Goal: Task Accomplishment & Management: Manage account settings

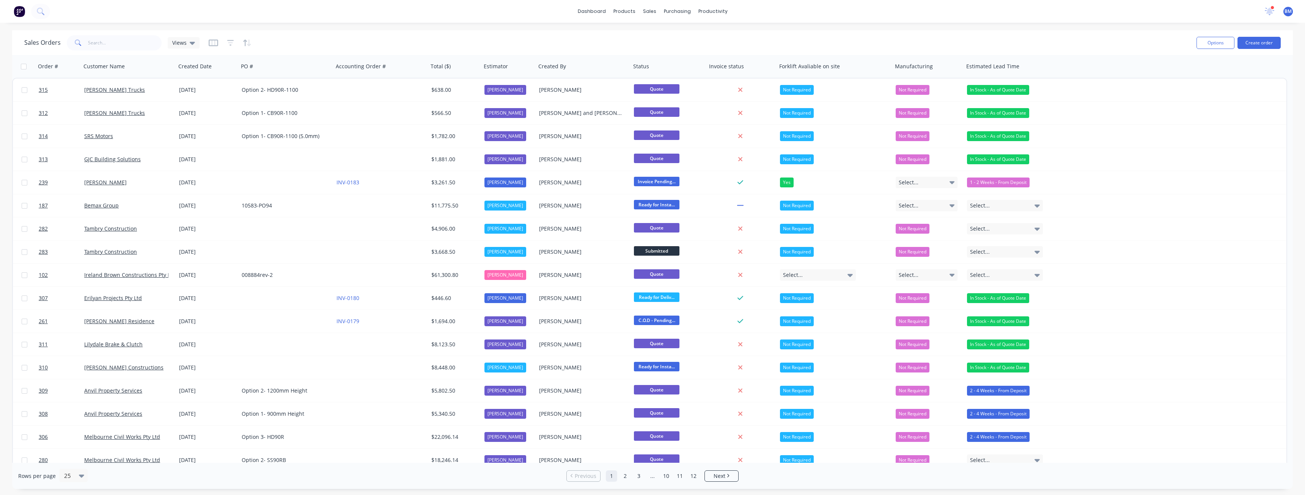
click at [318, 14] on div "dashboard products sales purchasing productivity dashboard products Product Cat…" at bounding box center [652, 11] width 1305 height 23
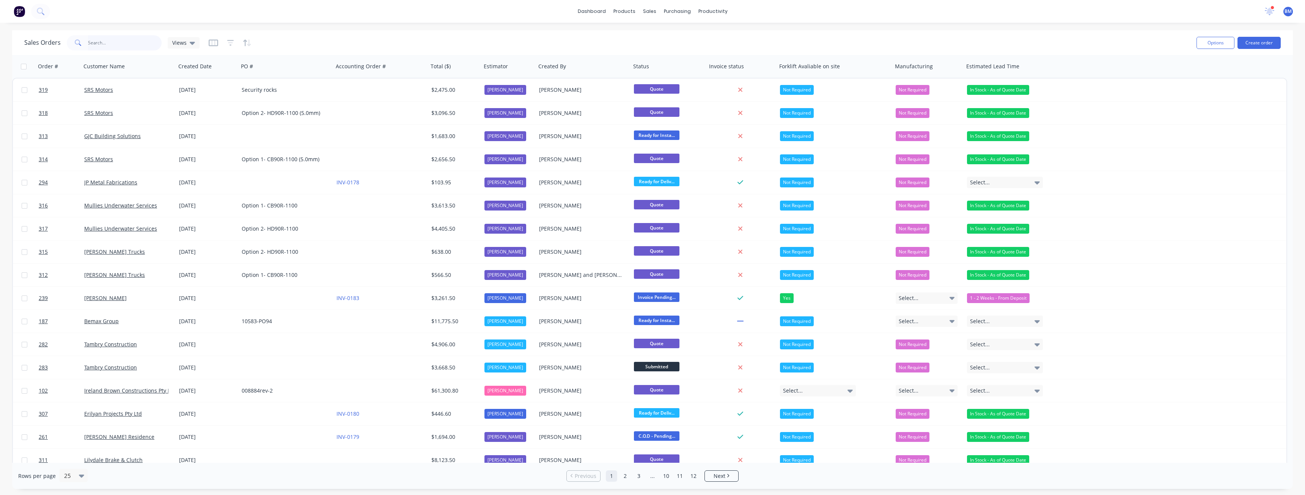
click at [113, 45] on input "text" at bounding box center [125, 42] width 74 height 15
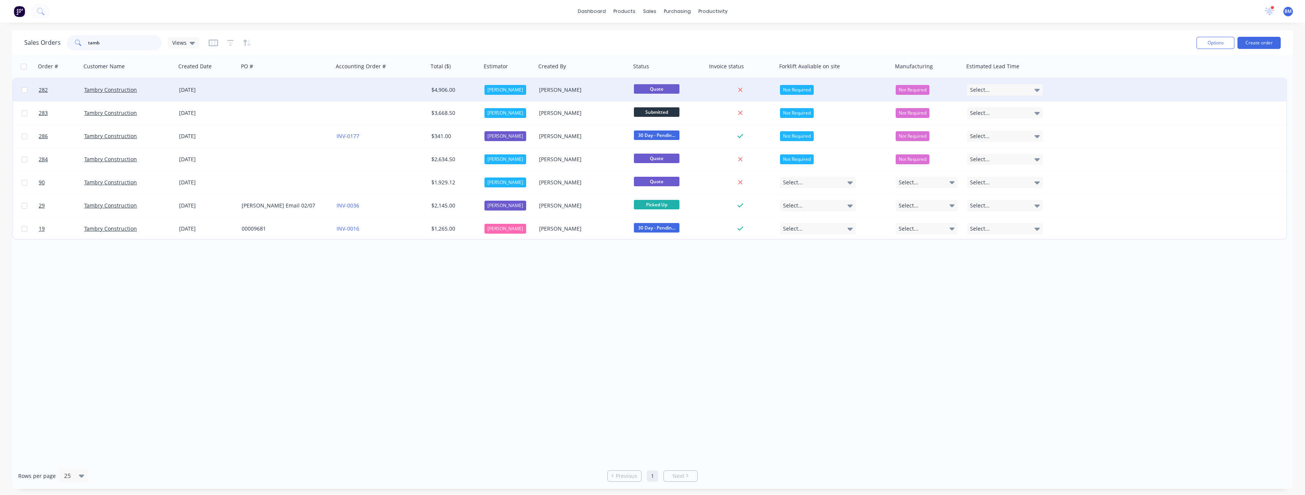
type input "tamb"
click at [240, 89] on div at bounding box center [286, 90] width 95 height 23
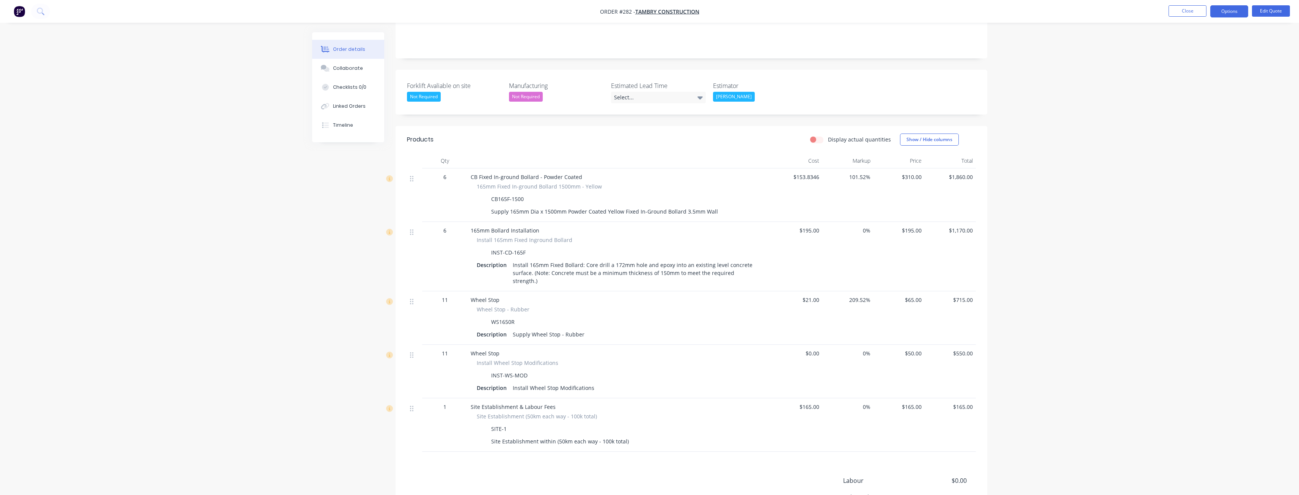
scroll to position [190, 0]
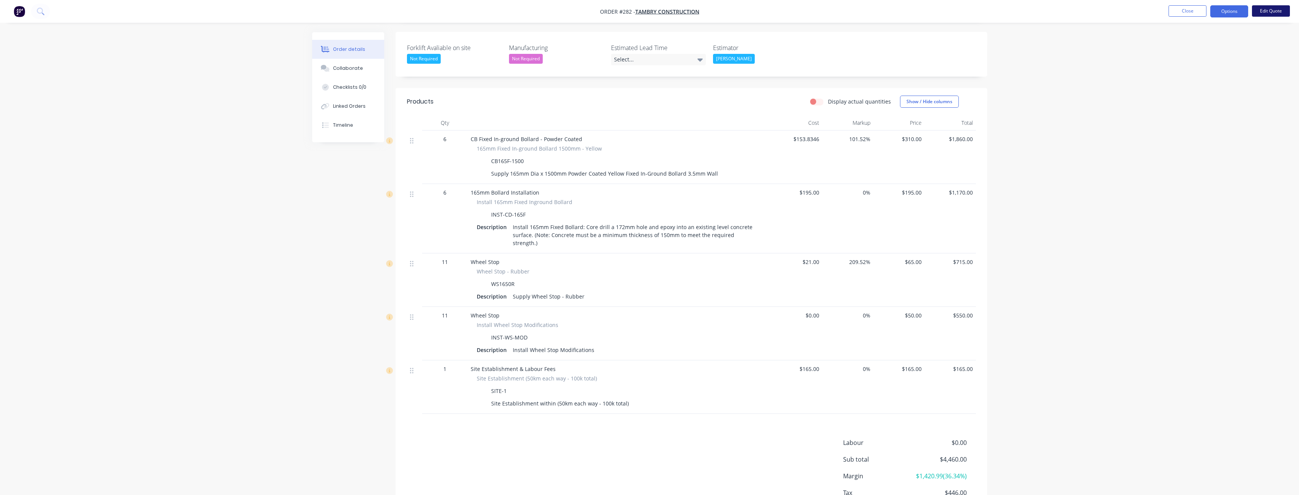
click at [1264, 10] on button "Edit Quote" at bounding box center [1271, 10] width 38 height 11
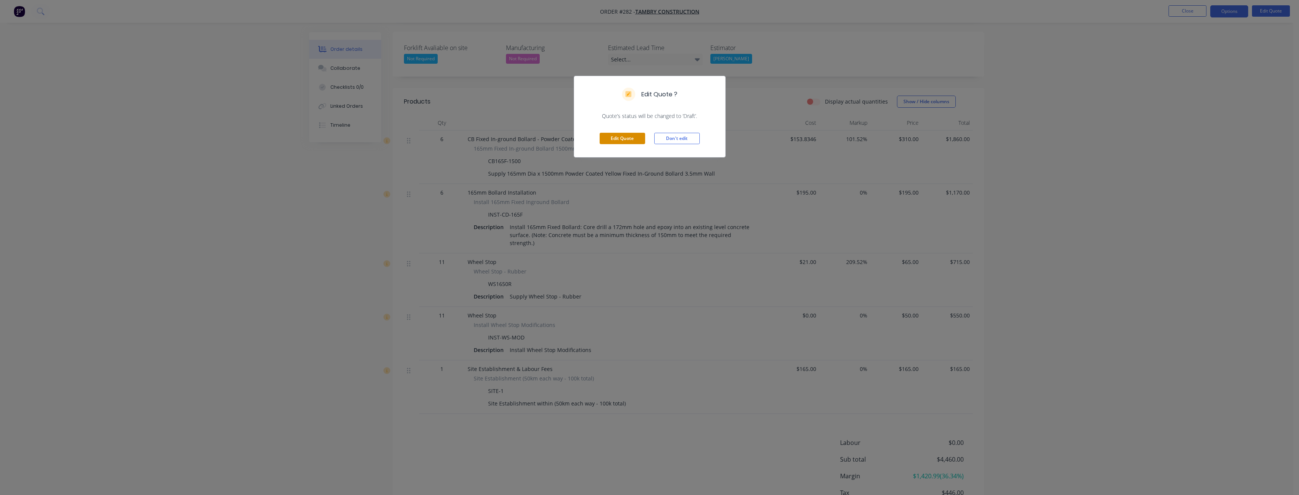
click at [626, 136] on button "Edit Quote" at bounding box center [623, 138] width 46 height 11
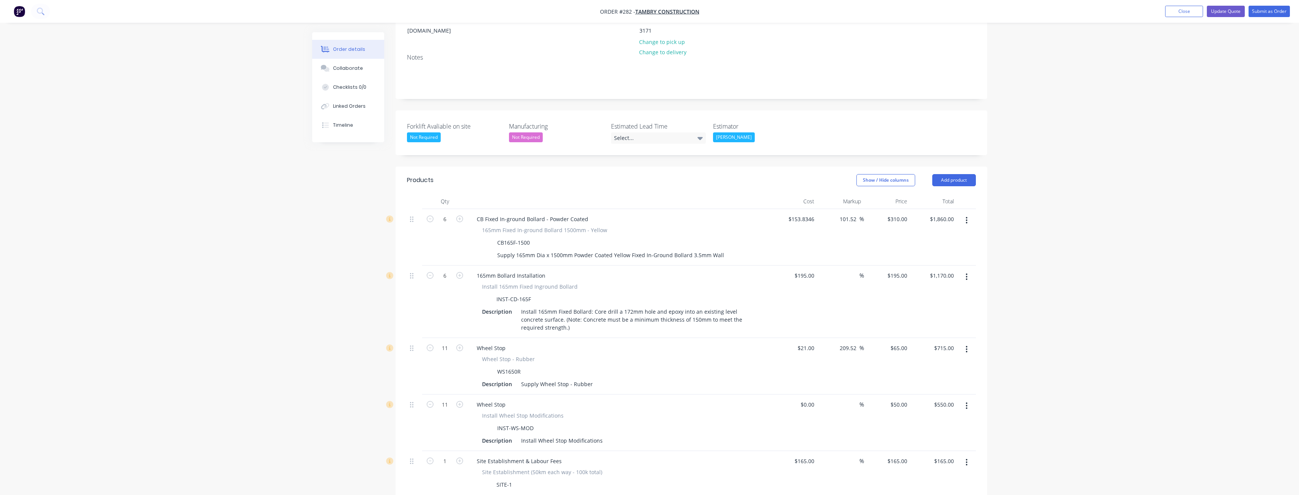
scroll to position [152, 0]
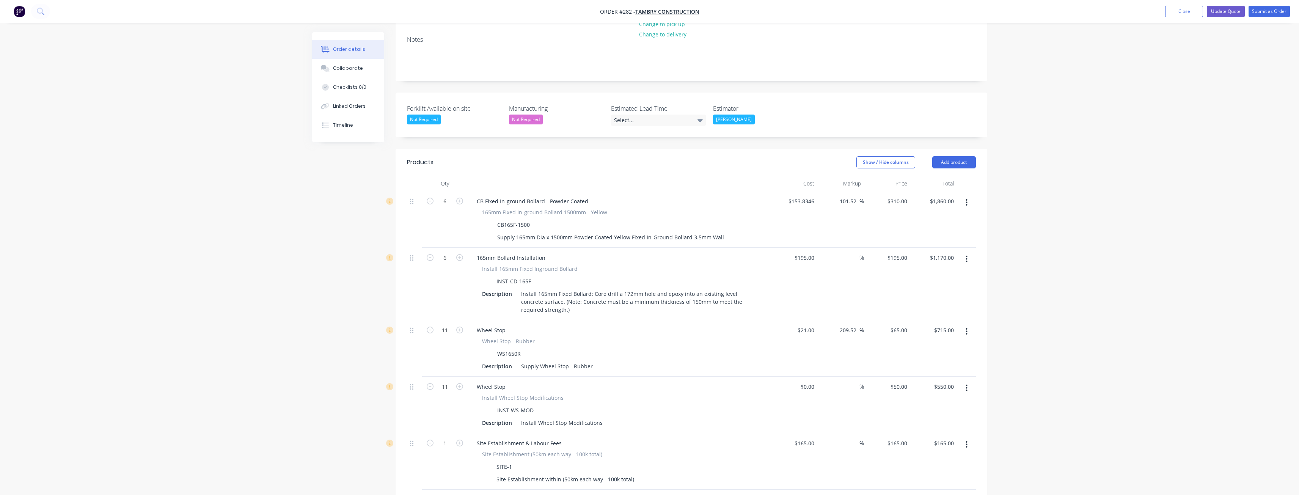
click at [967, 328] on icon "button" at bounding box center [967, 331] width 2 height 7
click at [923, 391] on div "Delete" at bounding box center [940, 396] width 58 height 11
click at [965, 325] on button "button" at bounding box center [967, 332] width 18 height 14
click at [939, 391] on div "Delete" at bounding box center [940, 396] width 58 height 11
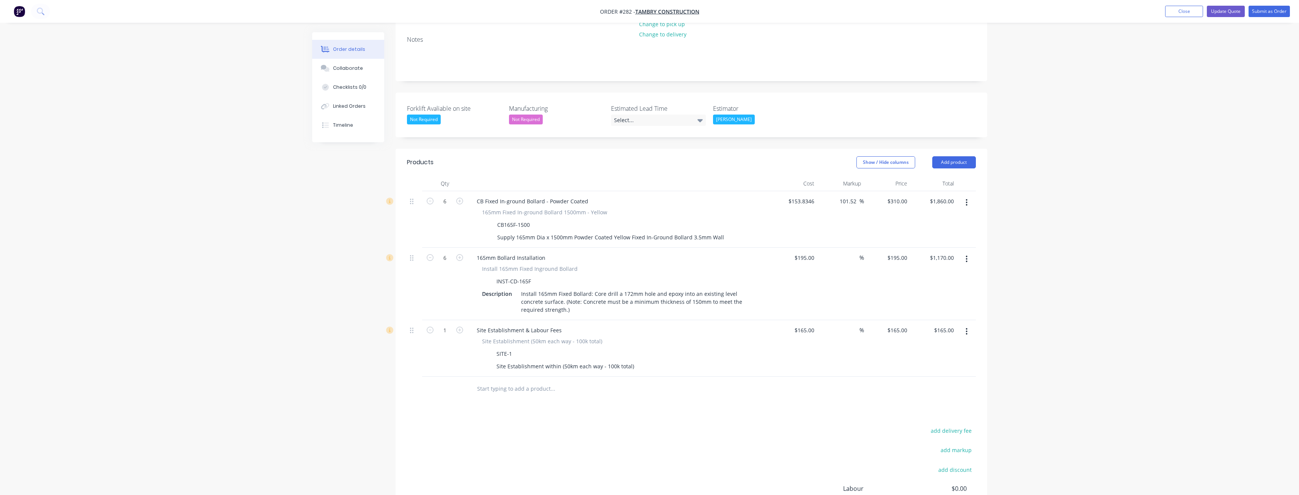
click at [707, 385] on div "Products Show / Hide columns Add product Qty Cost Markup Price Total 6 CB Fixed…" at bounding box center [692, 366] width 592 height 435
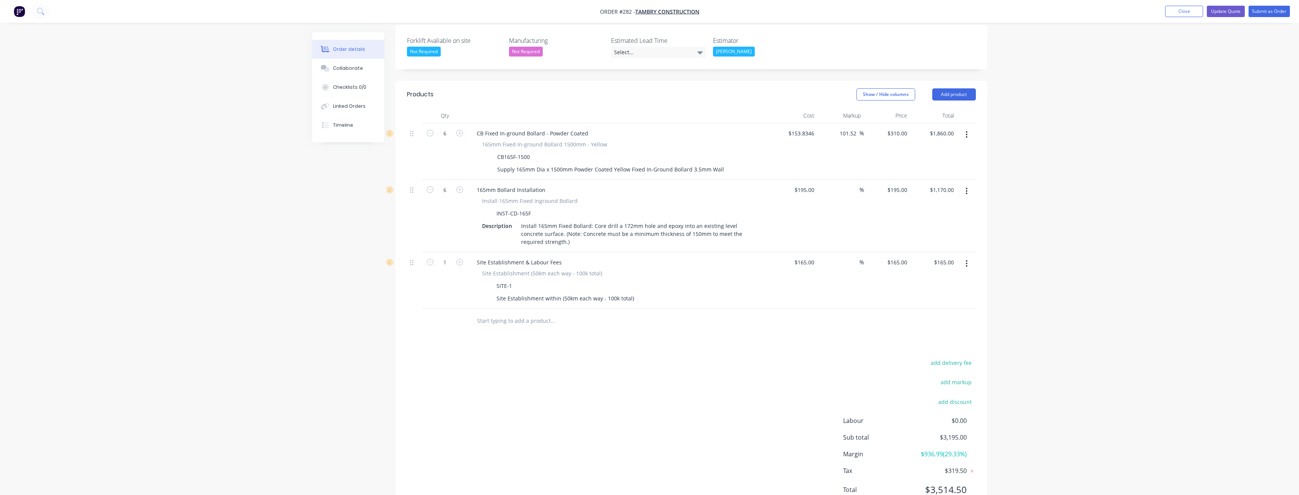
scroll to position [30, 0]
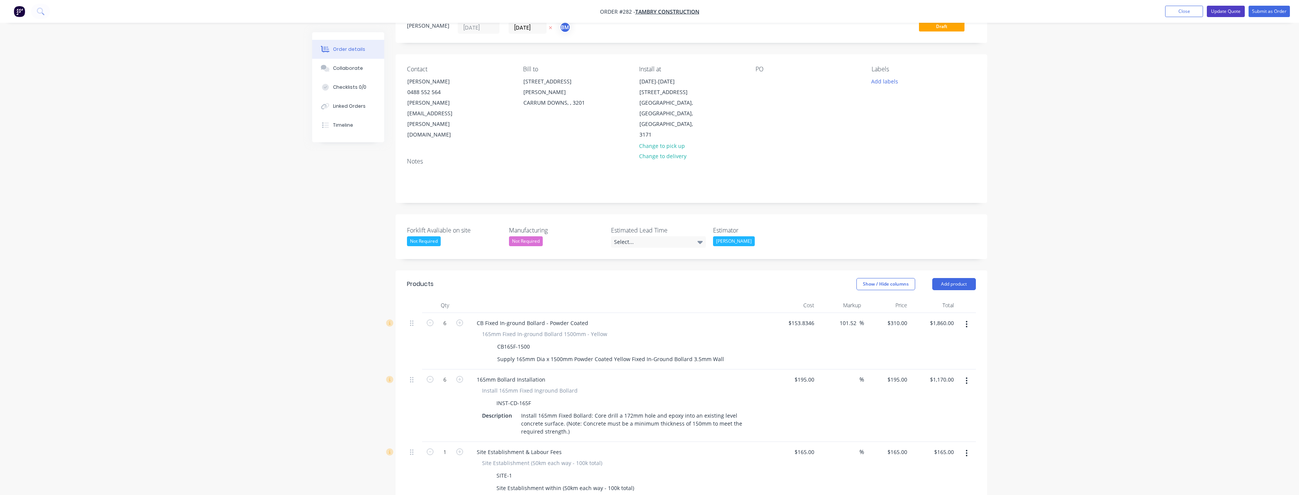
click at [1223, 11] on button "Update Quote" at bounding box center [1226, 11] width 38 height 11
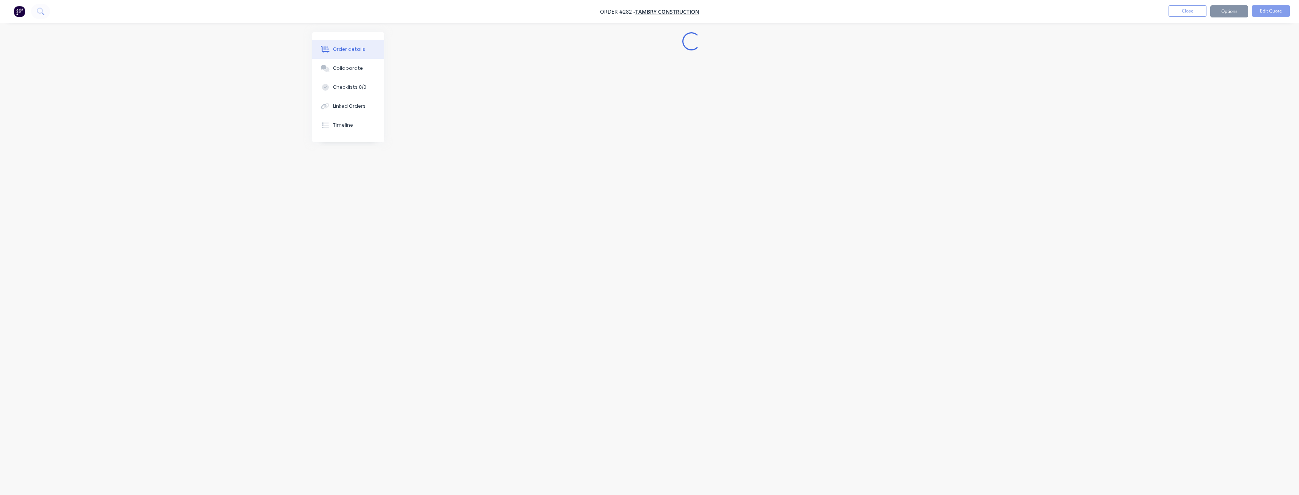
scroll to position [0, 0]
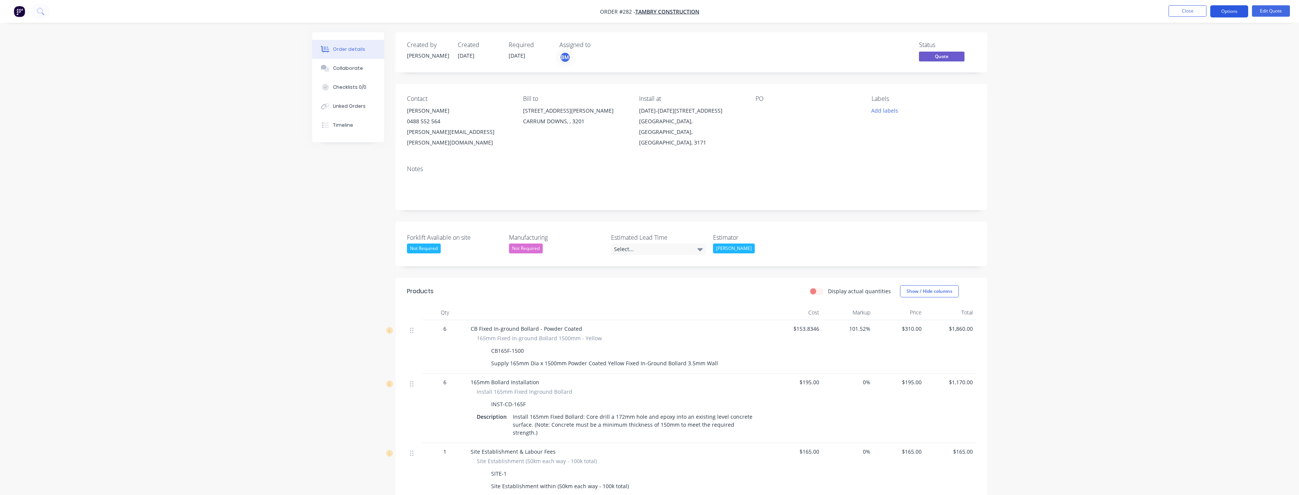
click at [1228, 11] on button "Options" at bounding box center [1230, 11] width 38 height 12
click at [1197, 91] on div "Convert to Order" at bounding box center [1207, 91] width 70 height 11
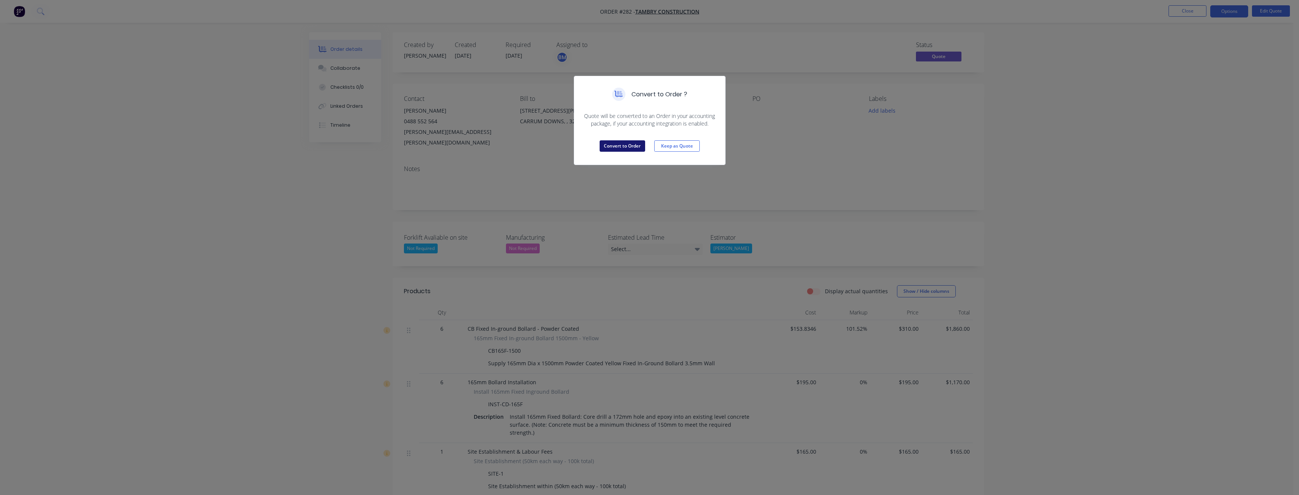
click at [624, 145] on button "Convert to Order" at bounding box center [623, 145] width 46 height 11
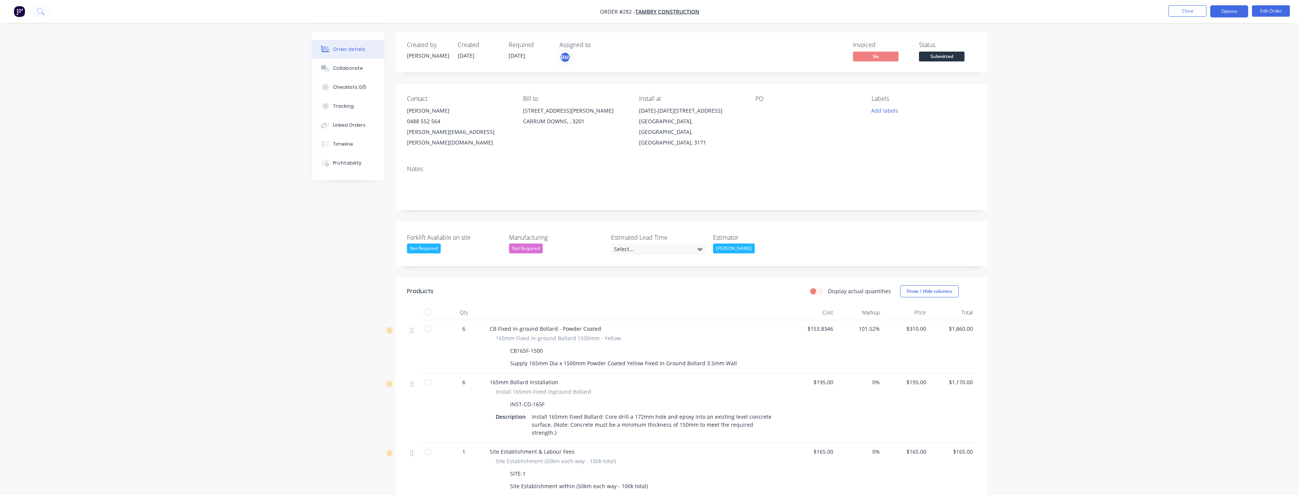
click at [1232, 10] on button "Options" at bounding box center [1230, 11] width 38 height 12
click at [1190, 105] on div "Delivery Docket" at bounding box center [1207, 106] width 70 height 11
click at [1192, 75] on div "Without pricing" at bounding box center [1207, 76] width 70 height 11
click at [237, 223] on div "Order details Collaborate Checklists 0/0 Tracking Linked Orders Timeline Profit…" at bounding box center [649, 316] width 1299 height 632
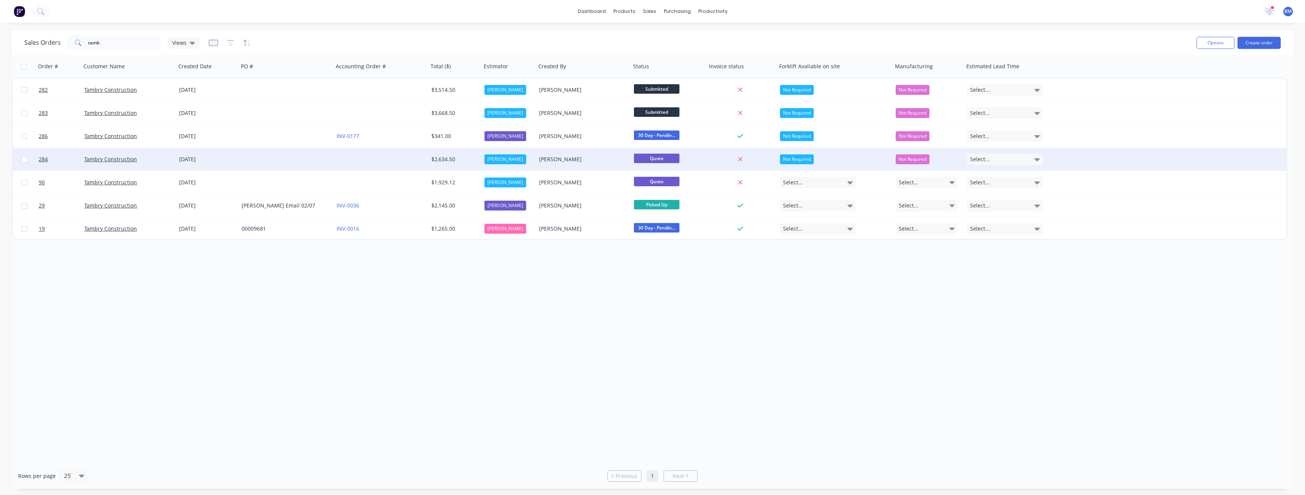
click at [277, 160] on div at bounding box center [286, 159] width 95 height 23
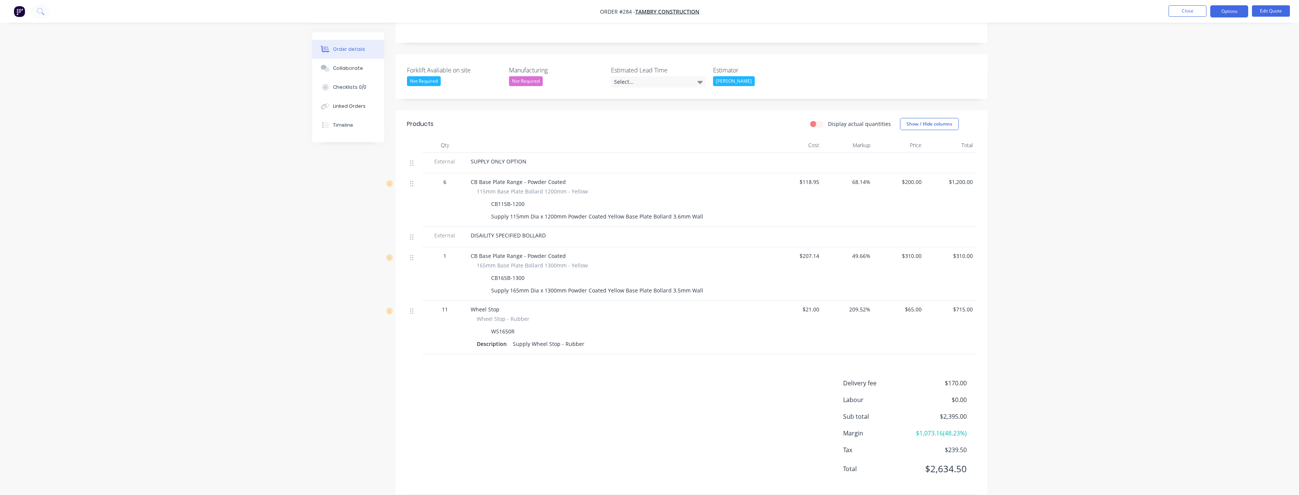
scroll to position [168, 0]
click at [333, 226] on div "Created by Budd Created 25/08/25 Required 25/08/25 Assigned to BM Status Quote …" at bounding box center [649, 185] width 675 height 641
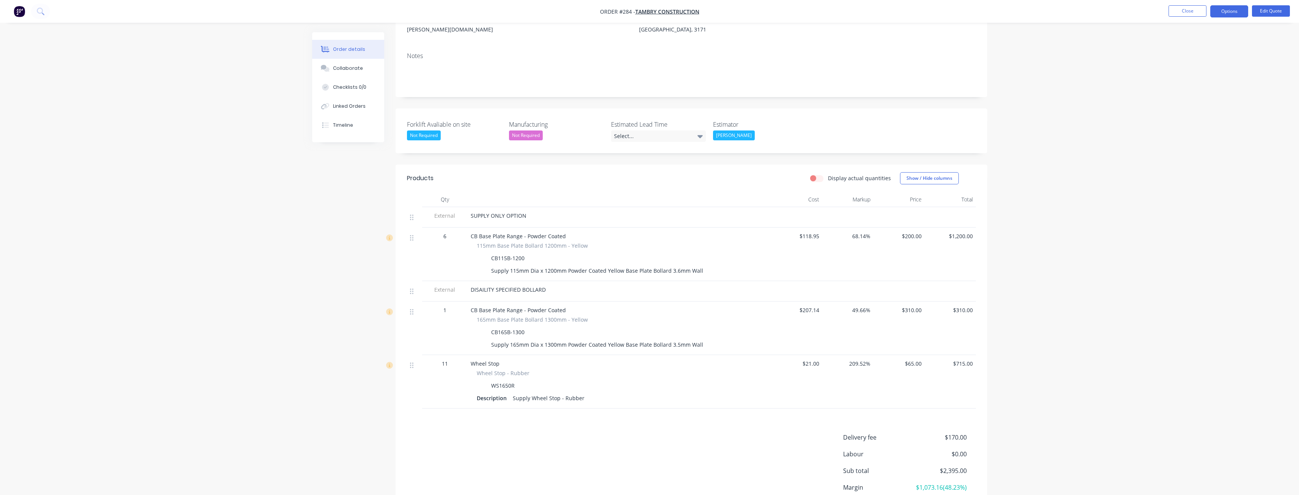
scroll to position [92, 0]
